Goal: Navigation & Orientation: Find specific page/section

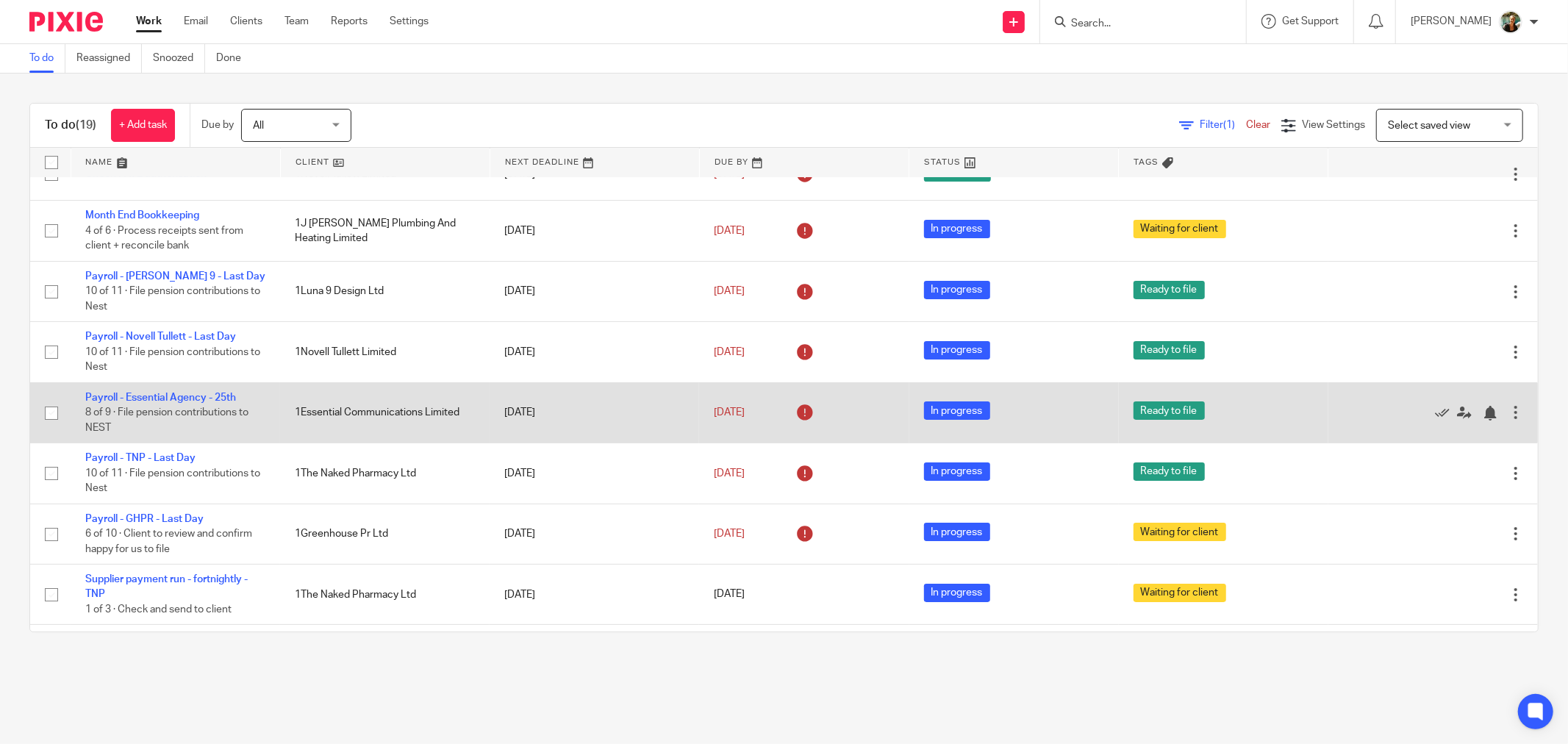
scroll to position [163, 0]
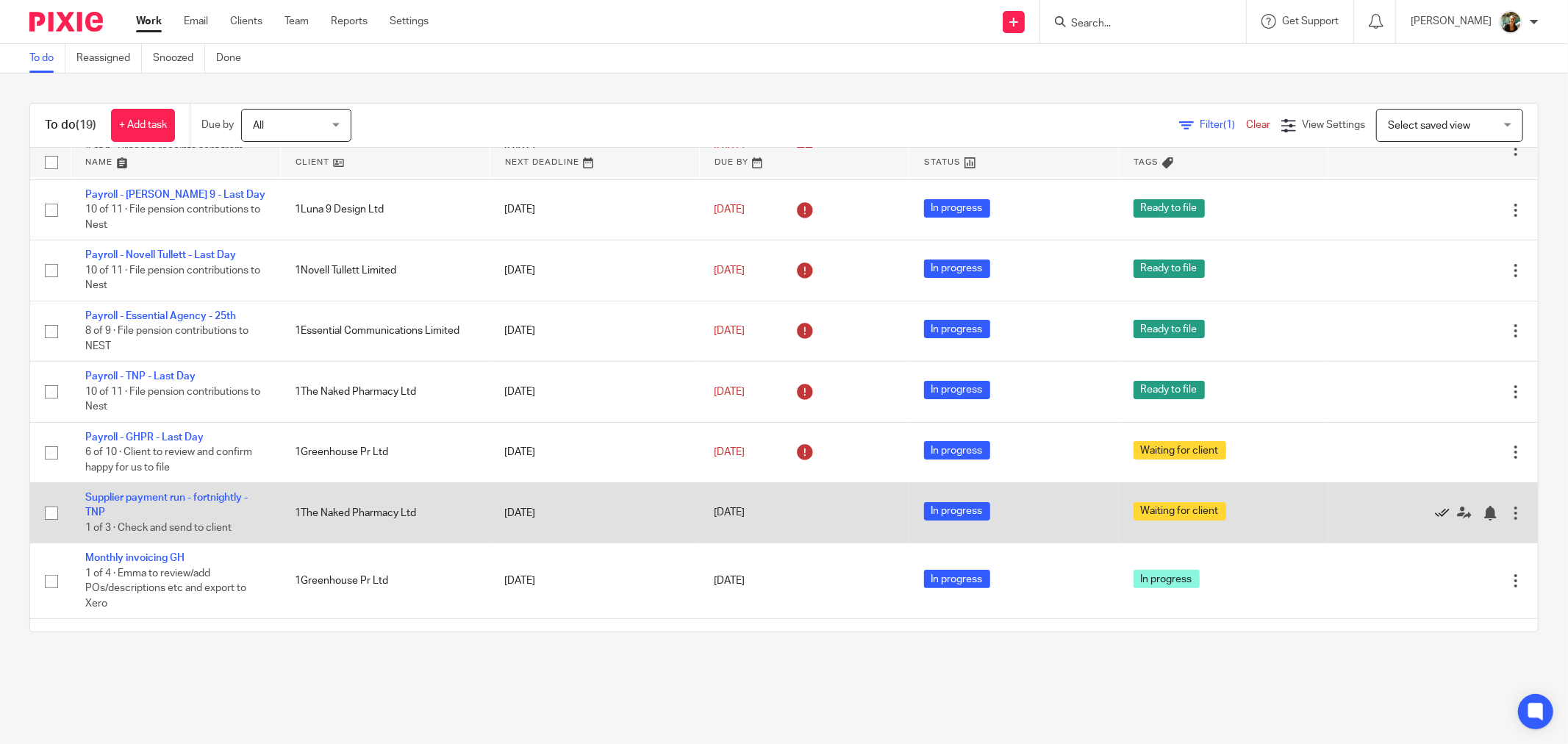
click at [1436, 520] on icon at bounding box center [1443, 513] width 15 height 15
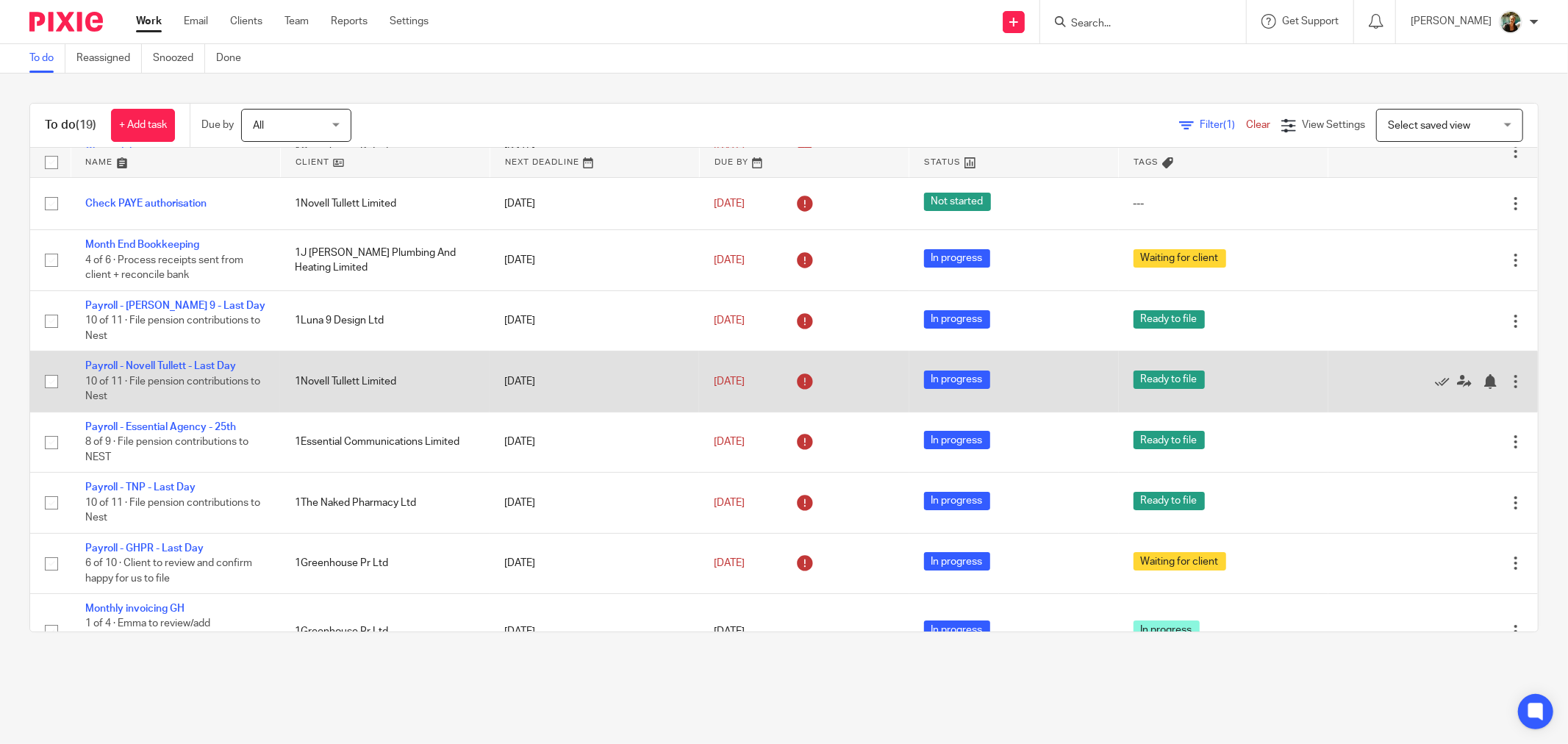
scroll to position [82, 0]
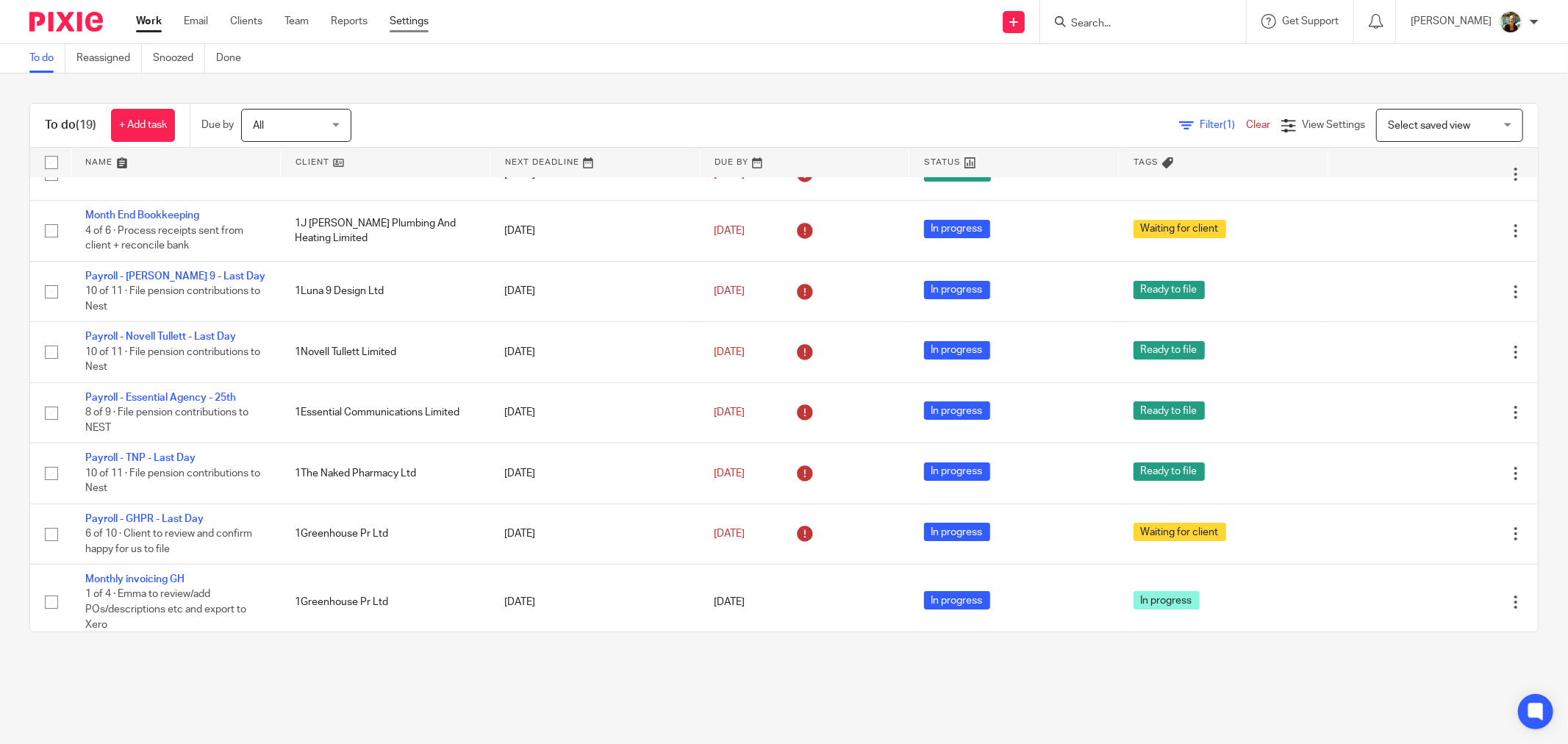
click at [401, 18] on link "Settings" at bounding box center [409, 22] width 39 height 15
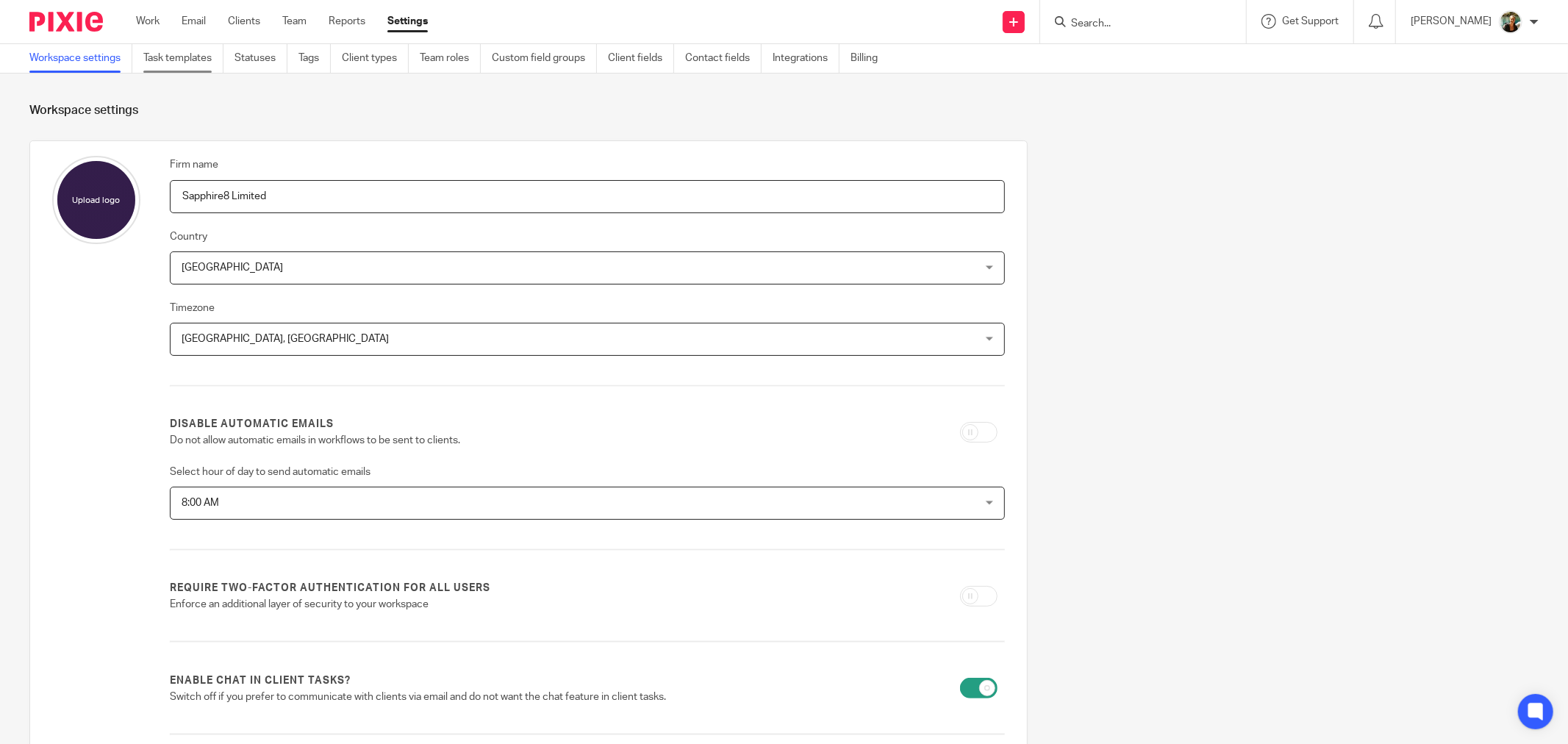
click at [177, 67] on link "Task templates" at bounding box center [183, 58] width 80 height 28
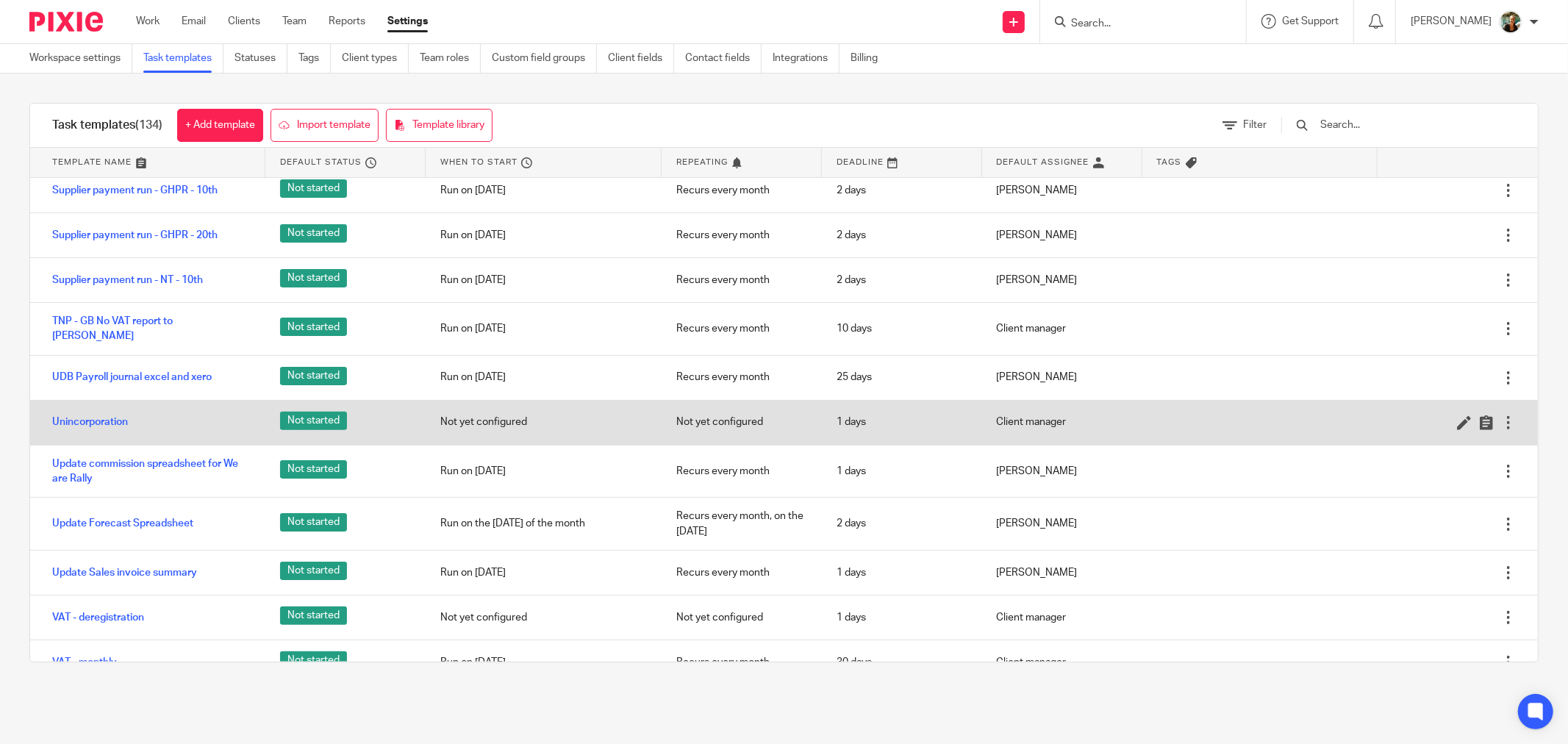
scroll to position [2975, 0]
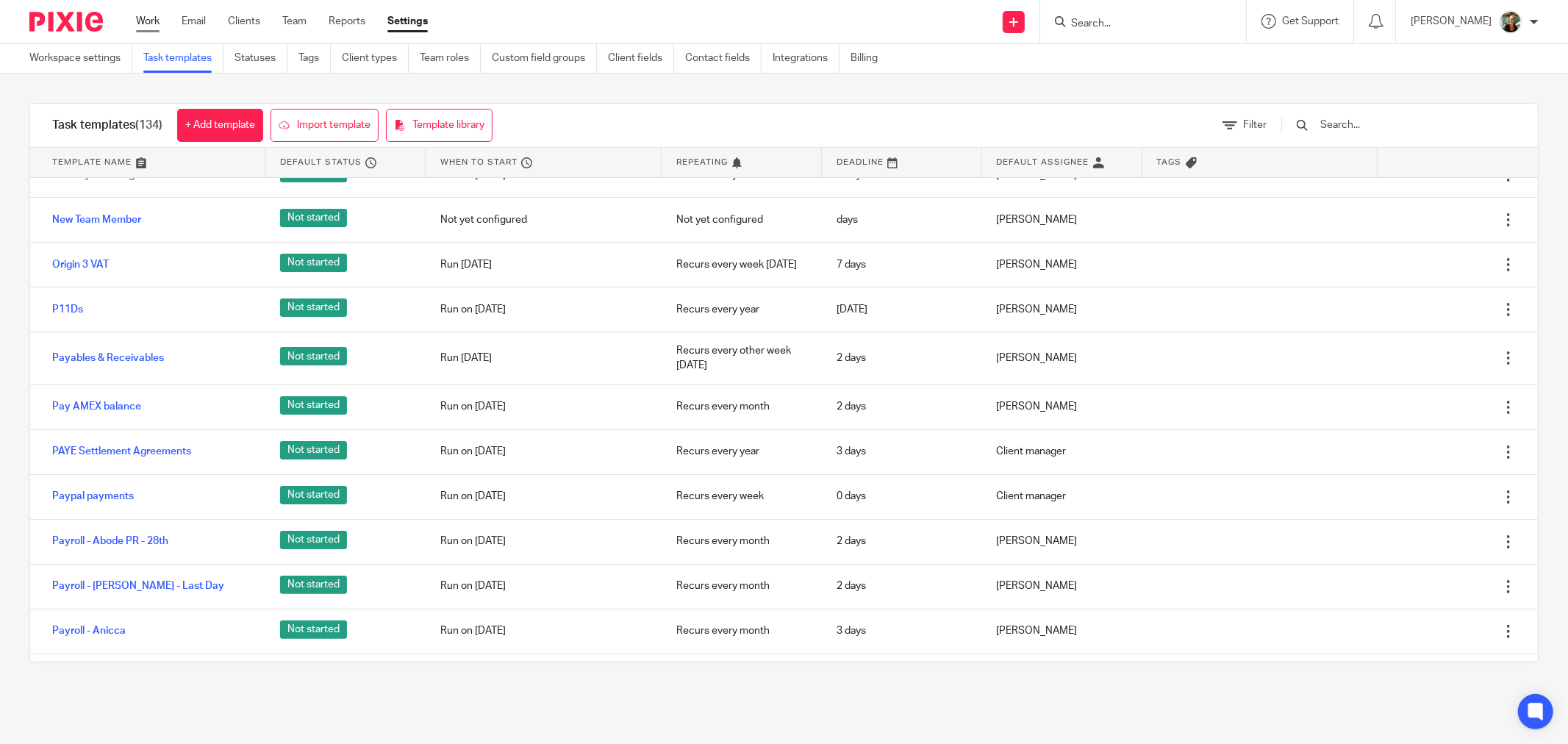
click at [153, 25] on link "Work" at bounding box center [147, 22] width 23 height 15
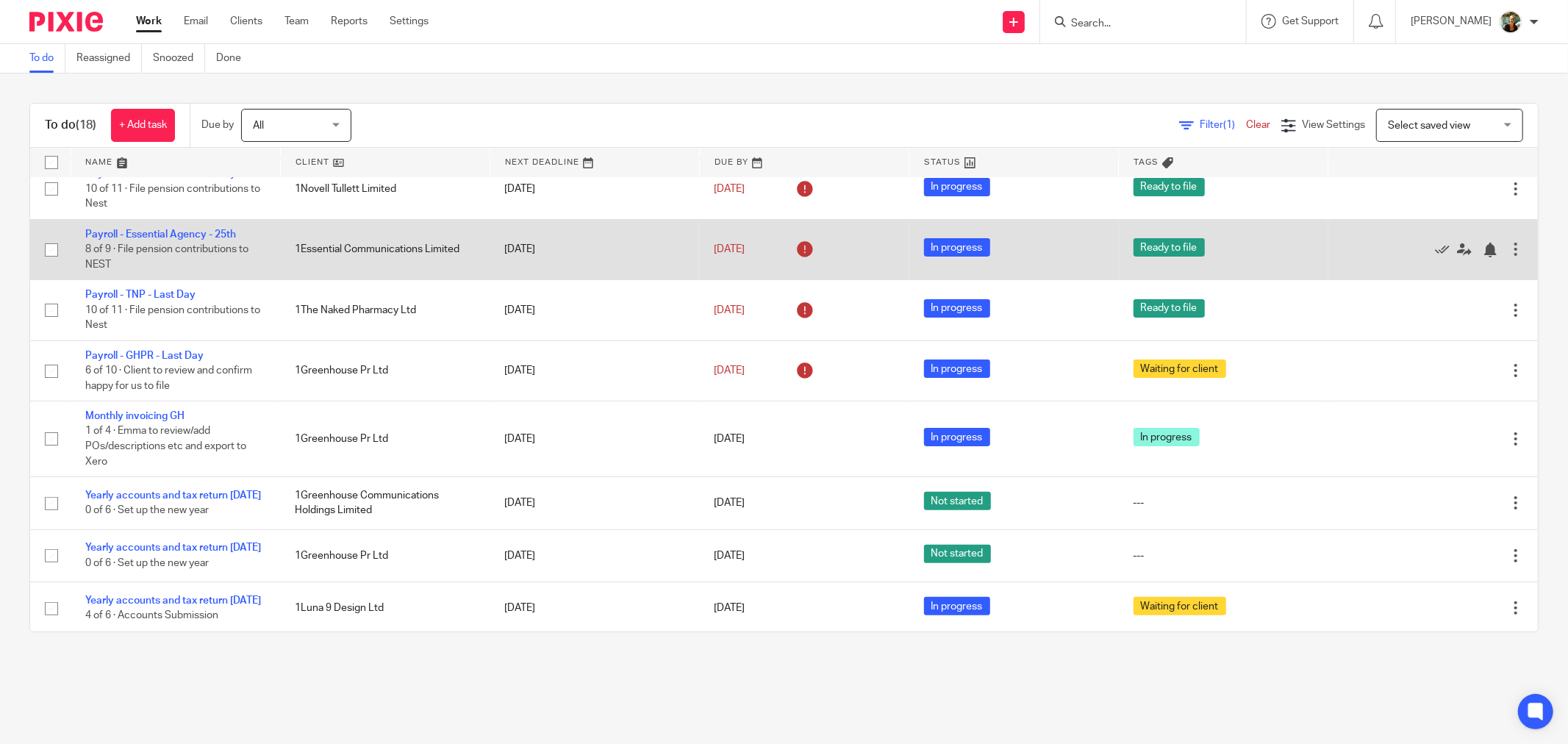
scroll to position [82, 0]
